Goal: Task Accomplishment & Management: Manage account settings

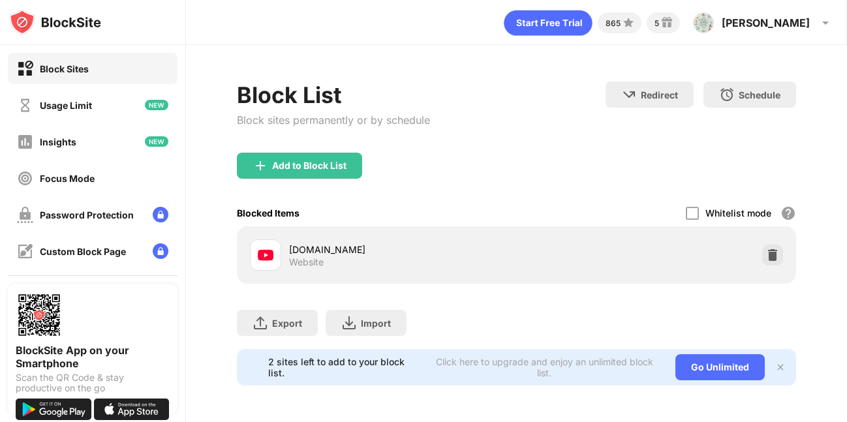
click at [785, 258] on div "[DOMAIN_NAME] Website" at bounding box center [516, 255] width 543 height 42
click at [774, 257] on img at bounding box center [772, 255] width 13 height 13
